Goal: Complete application form

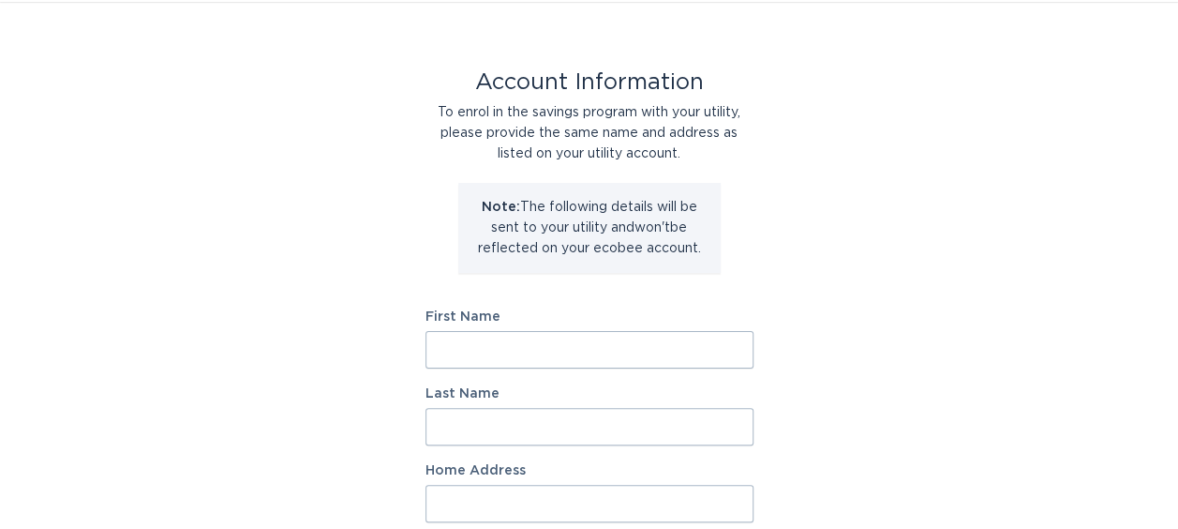
scroll to position [94, 0]
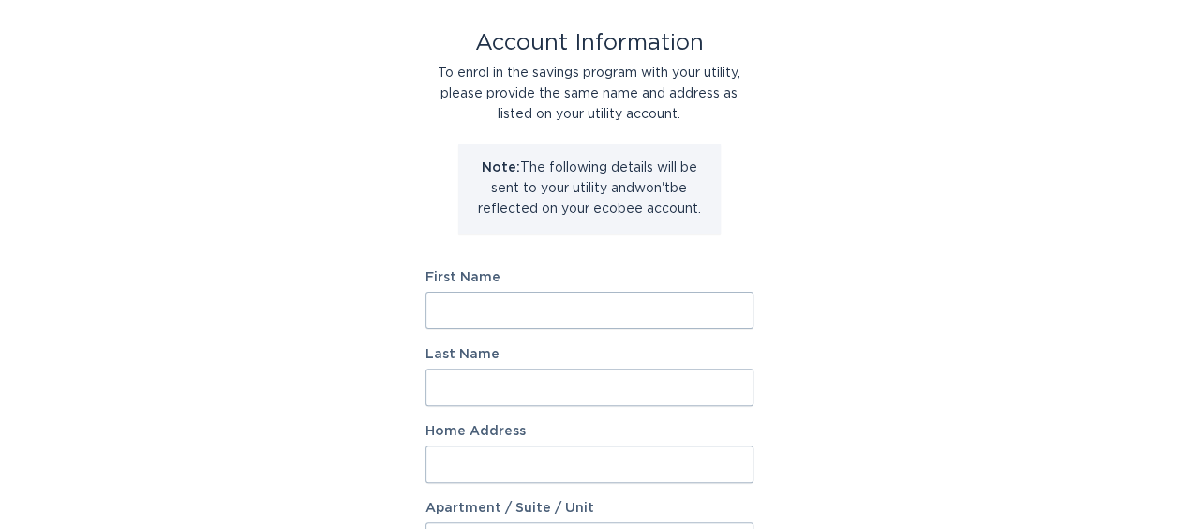
click at [461, 306] on input "First Name" at bounding box center [589, 309] width 328 height 37
type input "Nancy"
type input "Vuca"
type input "12481 Aston Drive"
select select "US"
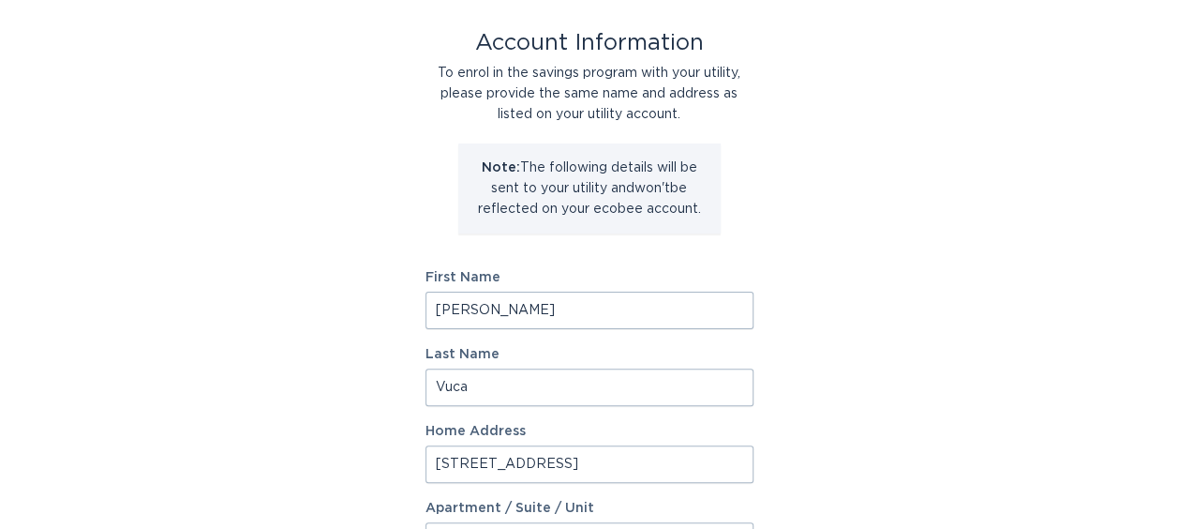
type input "HUDSON"
type input "34669"
select select "FL"
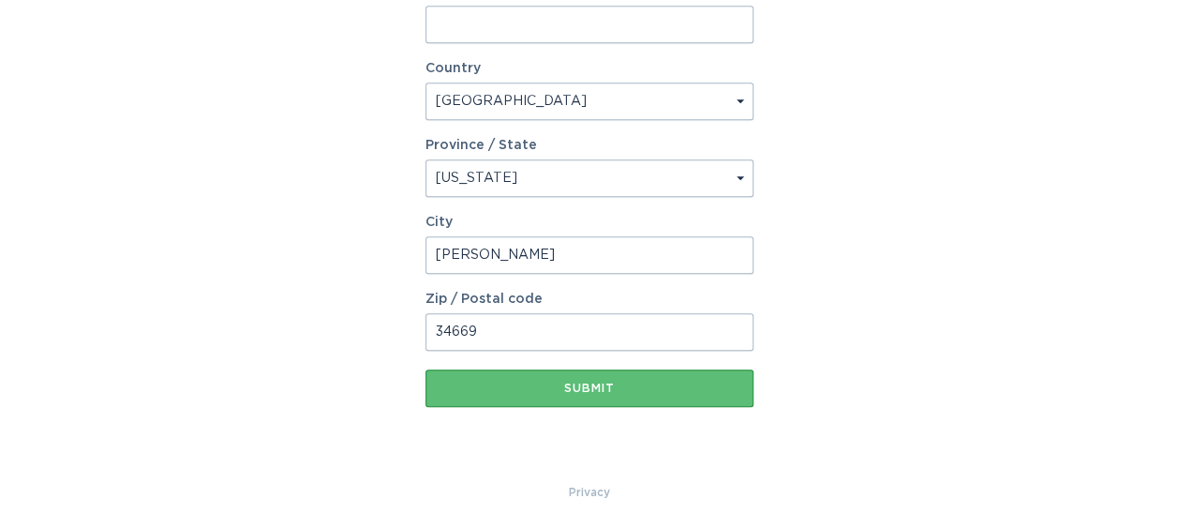
scroll to position [612, 0]
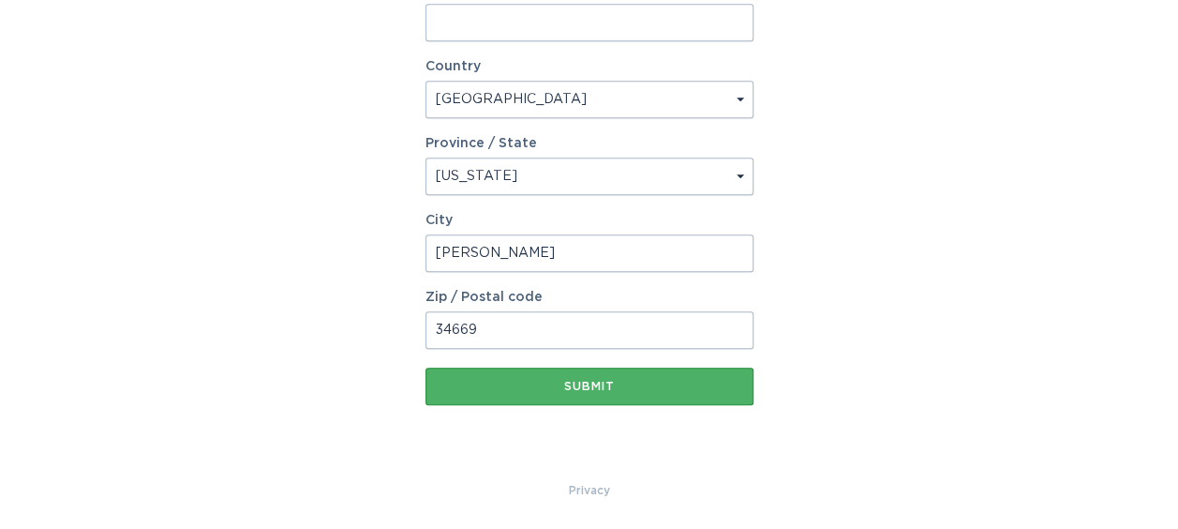
type input "Vuca - Kovach"
click at [587, 385] on div "Submit" at bounding box center [589, 386] width 309 height 11
